Goal: Obtain resource: Obtain resource

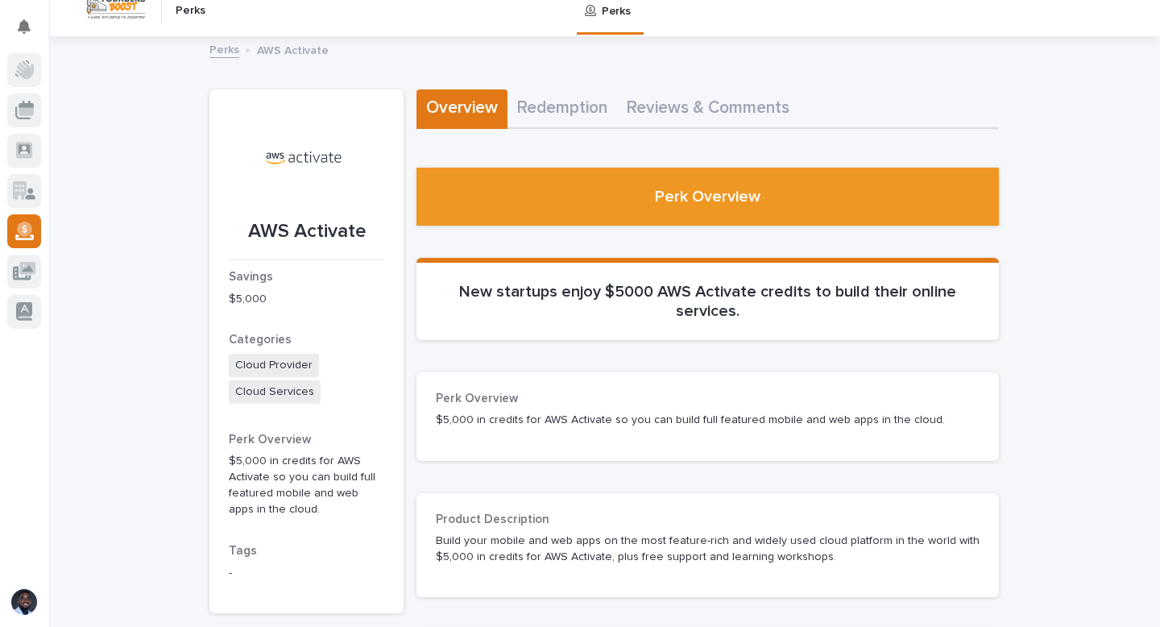
scroll to position [10, 0]
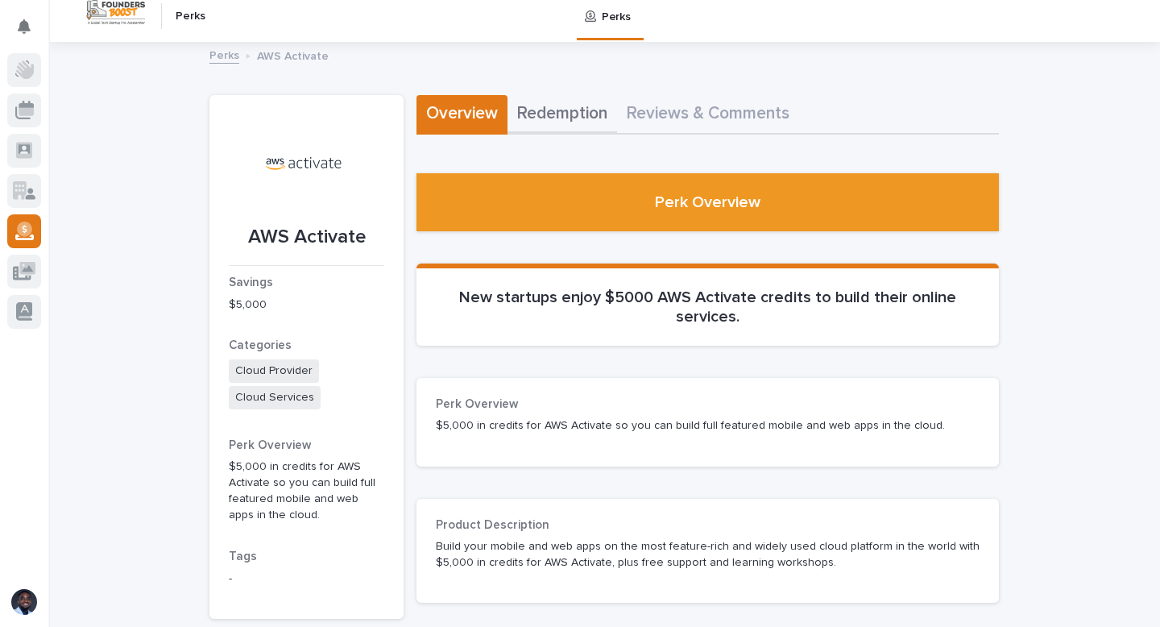
click at [545, 114] on button "Redemption" at bounding box center [562, 114] width 110 height 39
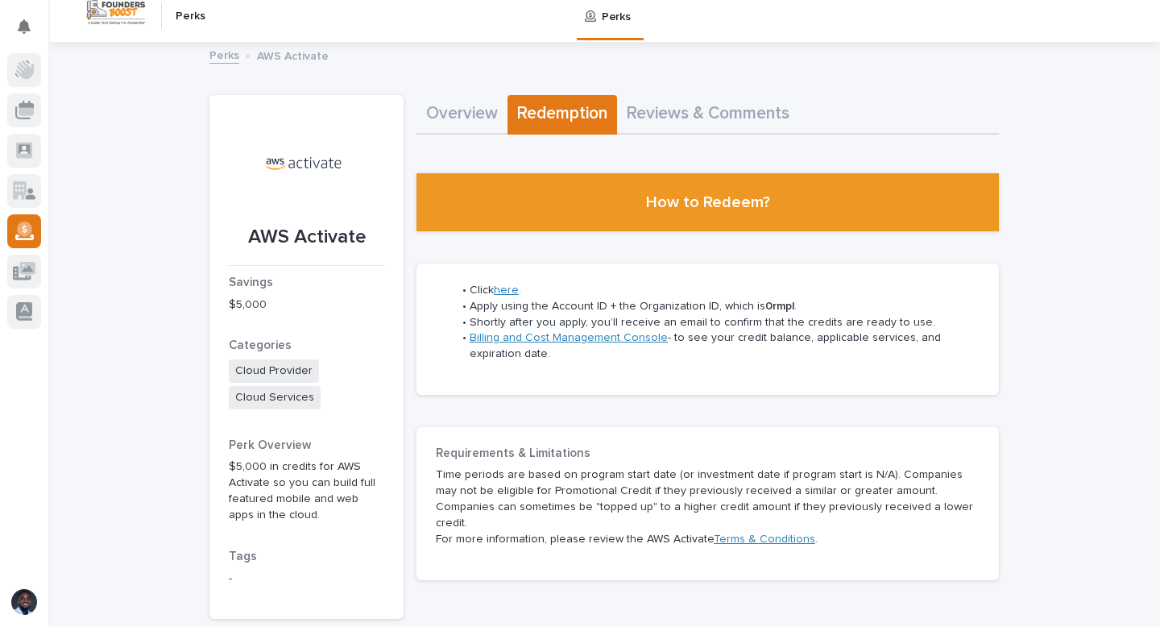
click at [510, 290] on link "here" at bounding box center [506, 289] width 25 height 11
click at [507, 291] on link "here" at bounding box center [506, 289] width 25 height 11
click at [502, 292] on link "here" at bounding box center [506, 289] width 25 height 11
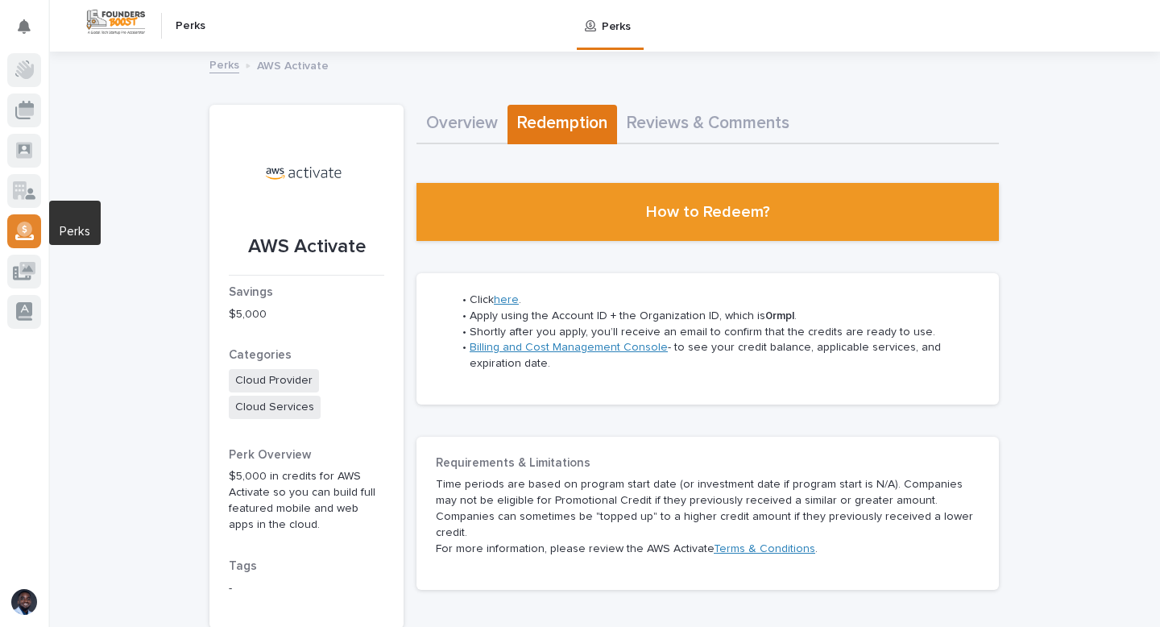
click at [16, 240] on div at bounding box center [24, 231] width 34 height 34
